Goal: Book appointment/travel/reservation

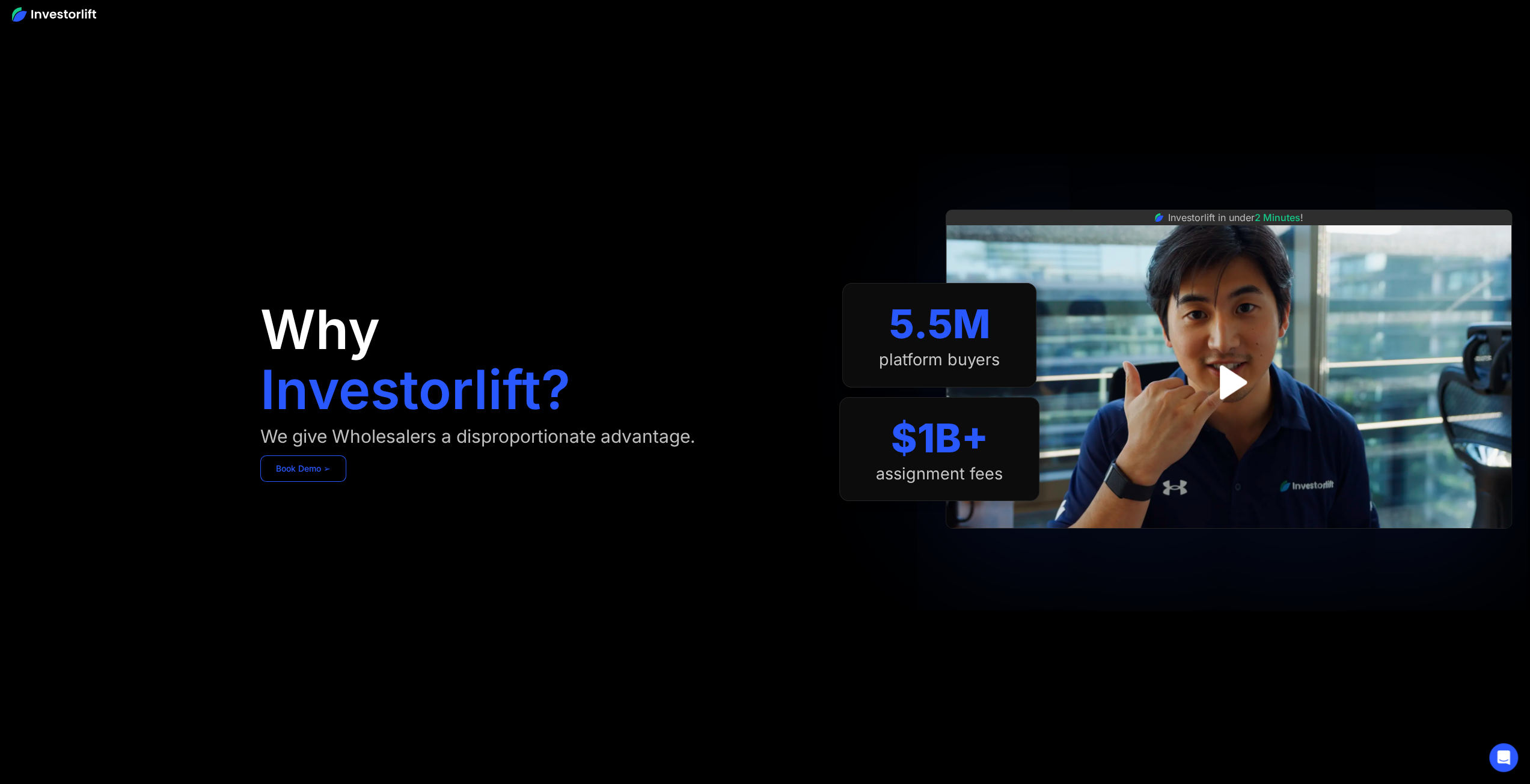
click at [318, 476] on link "Book Demo ➢" at bounding box center [303, 469] width 86 height 26
